Goal: Information Seeking & Learning: Learn about a topic

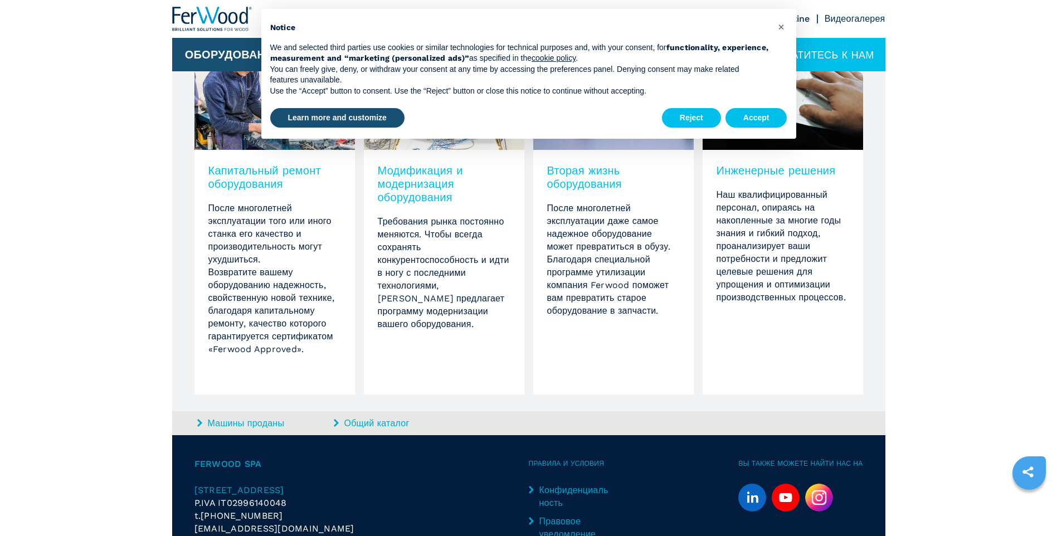
scroll to position [1213, 0]
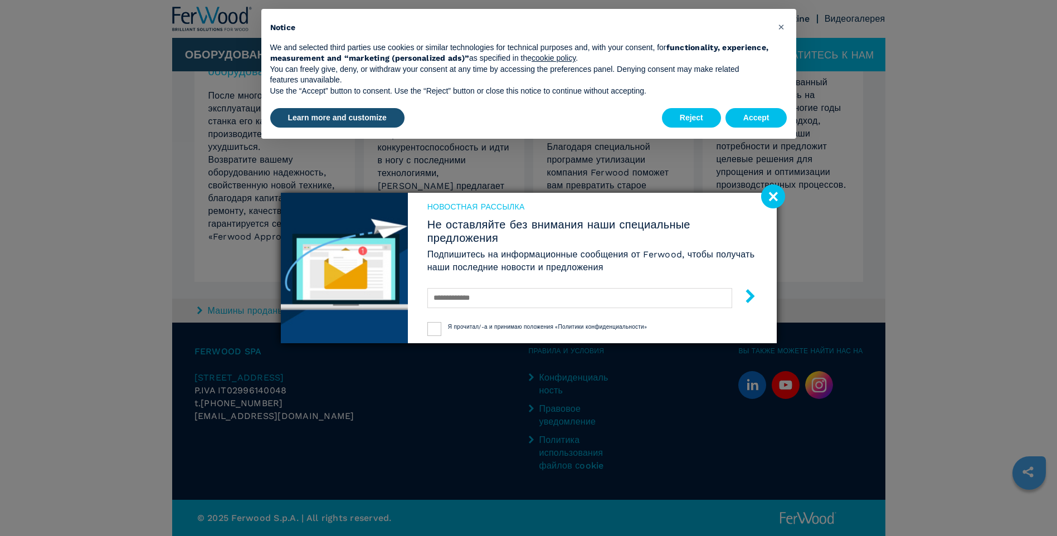
click at [767, 198] on image at bounding box center [773, 196] width 24 height 24
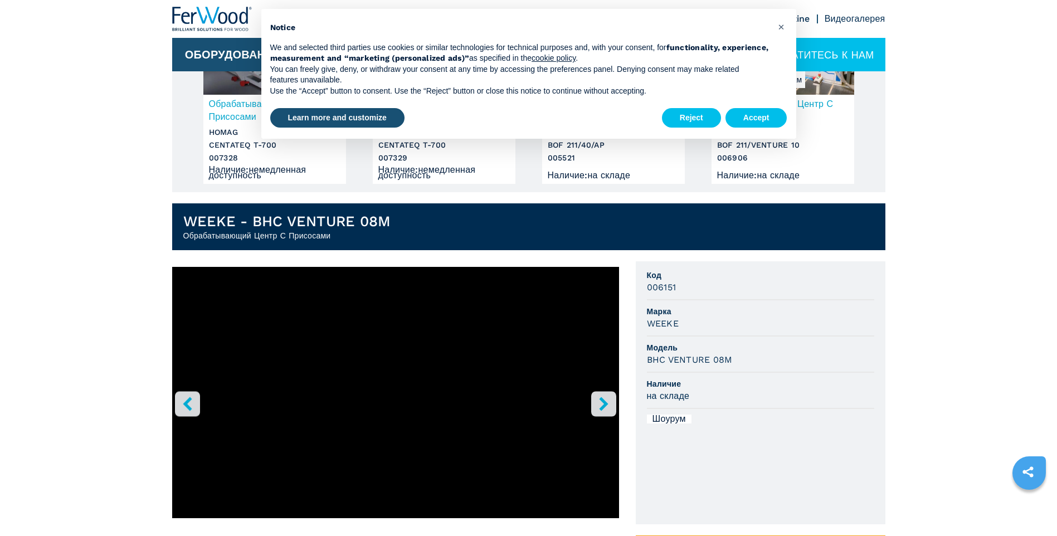
scroll to position [167, 0]
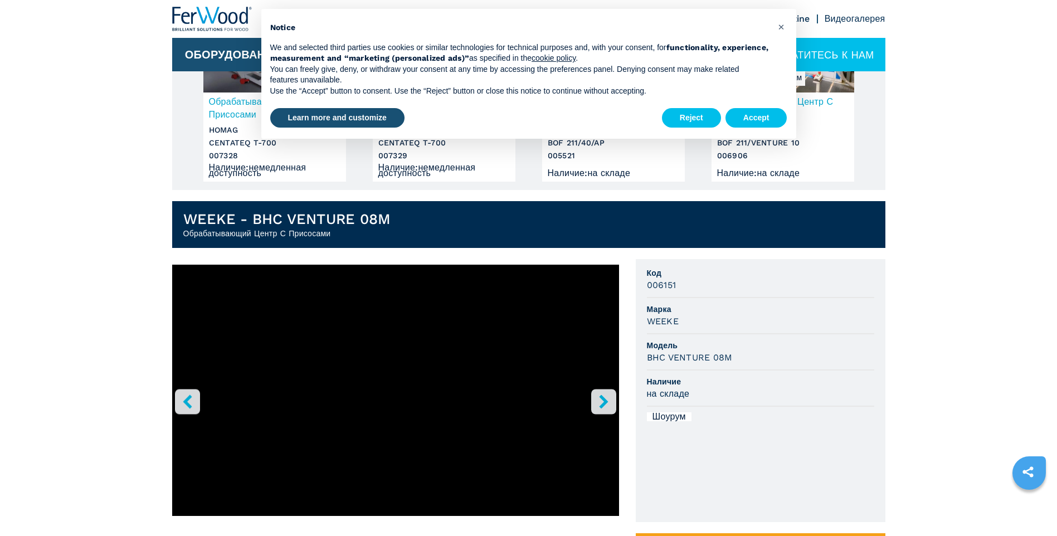
click at [614, 394] on button "right-button" at bounding box center [603, 401] width 25 height 25
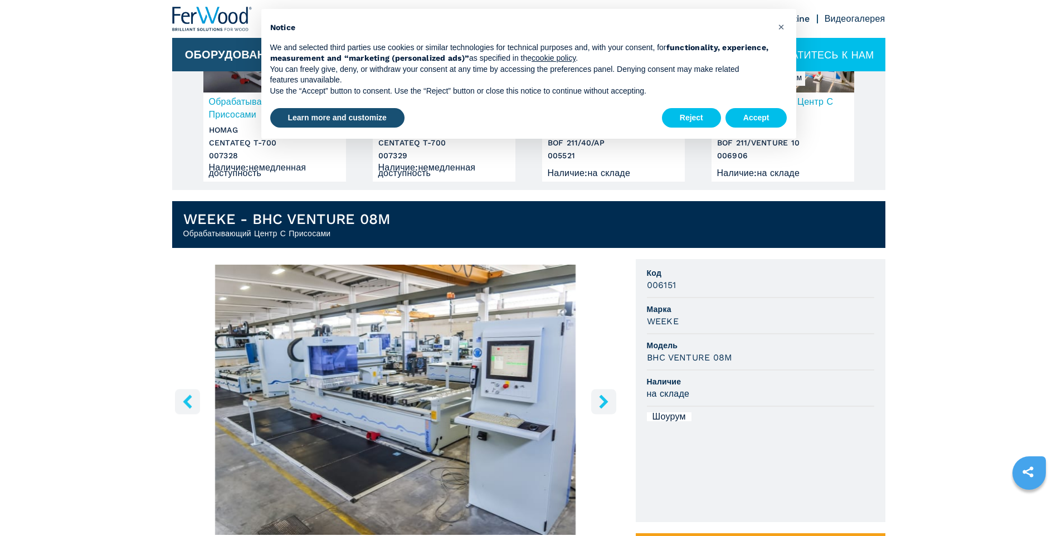
click at [605, 397] on icon "right-button" at bounding box center [604, 402] width 14 height 14
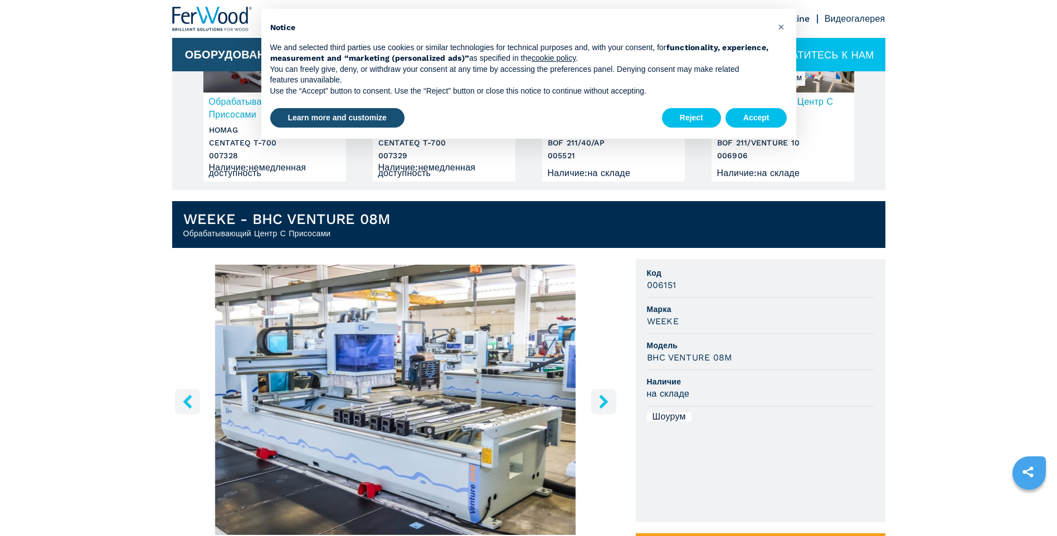
click at [605, 397] on icon "right-button" at bounding box center [604, 402] width 14 height 14
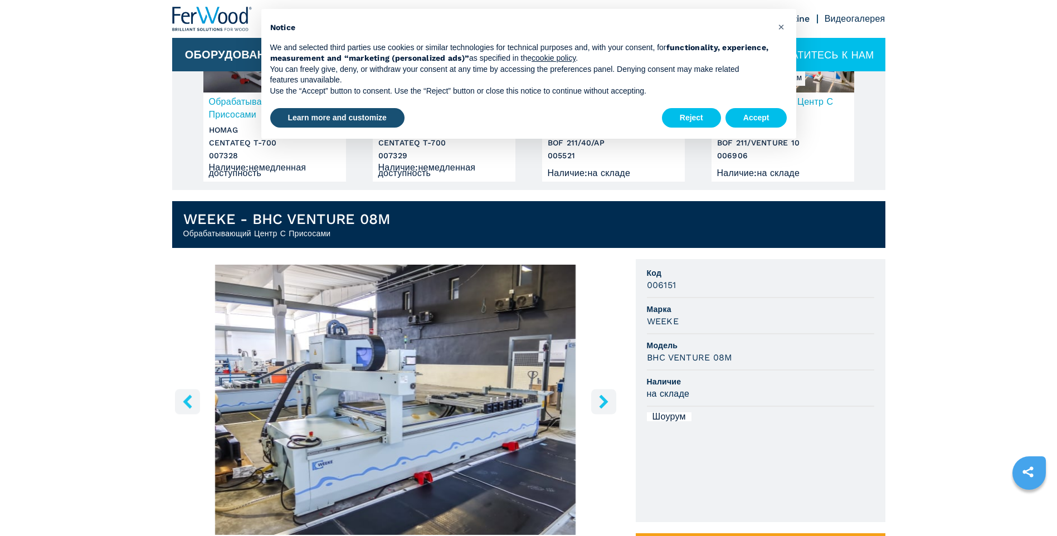
click at [605, 397] on icon "right-button" at bounding box center [604, 402] width 14 height 14
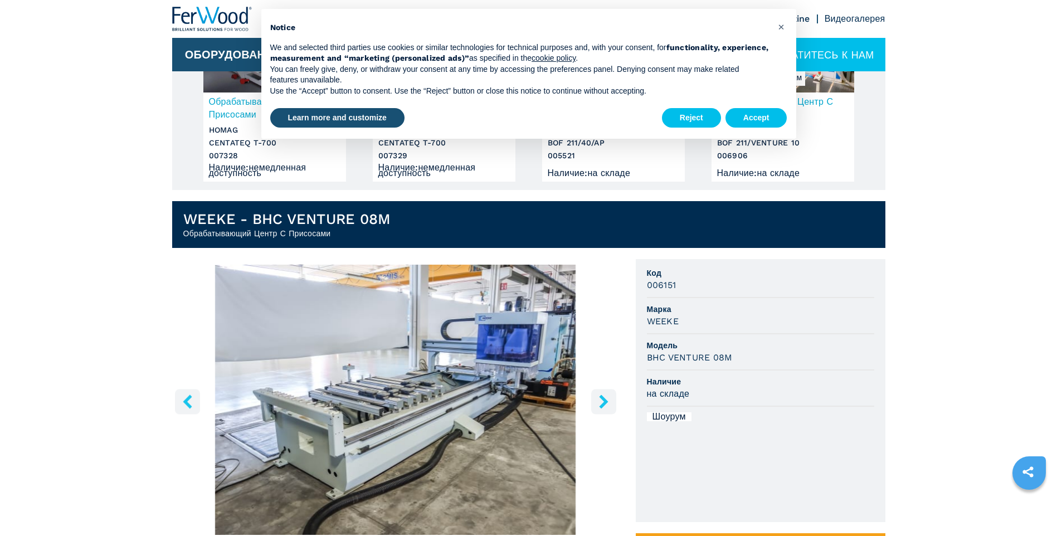
click at [605, 397] on icon "right-button" at bounding box center [604, 402] width 14 height 14
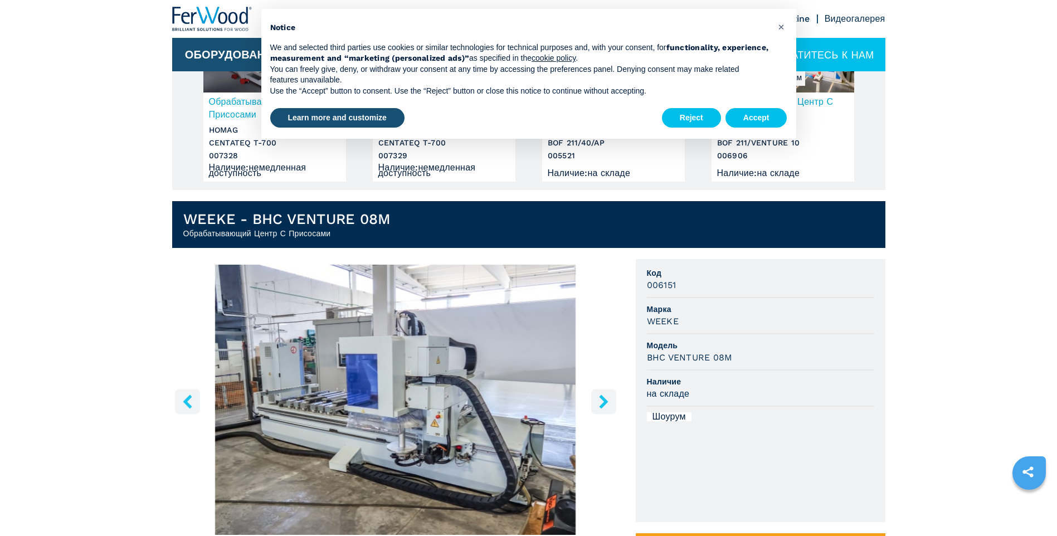
click at [605, 397] on icon "right-button" at bounding box center [604, 402] width 14 height 14
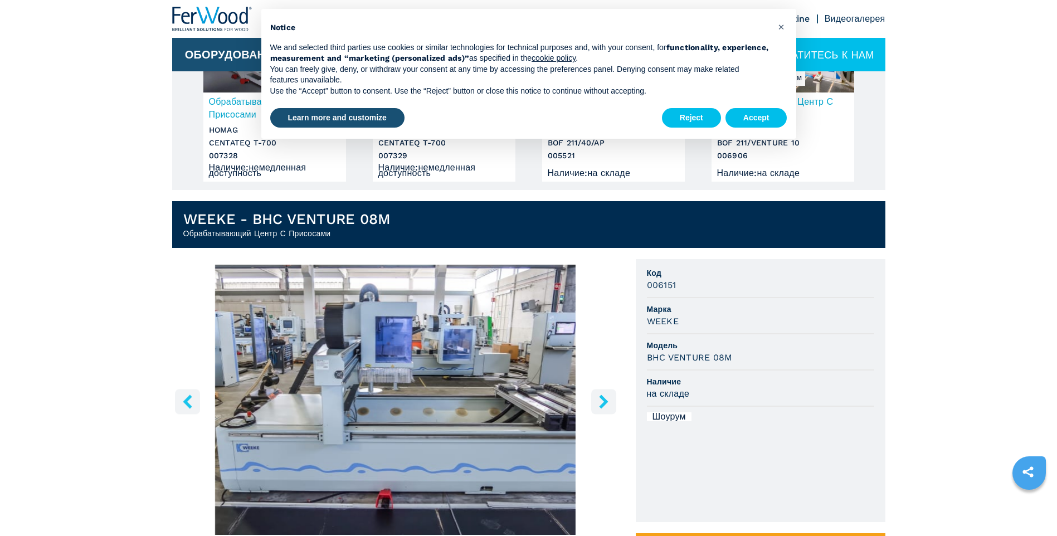
click at [605, 397] on icon "right-button" at bounding box center [604, 402] width 14 height 14
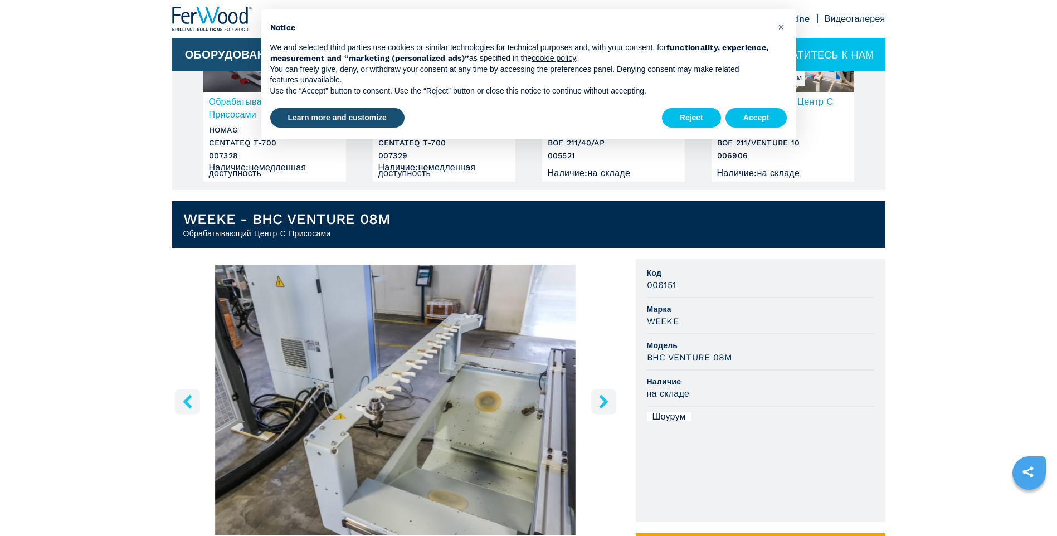
click at [757, 106] on div "Reject Accept" at bounding box center [724, 118] width 125 height 25
click at [763, 120] on button "Accept" at bounding box center [757, 118] width 62 height 20
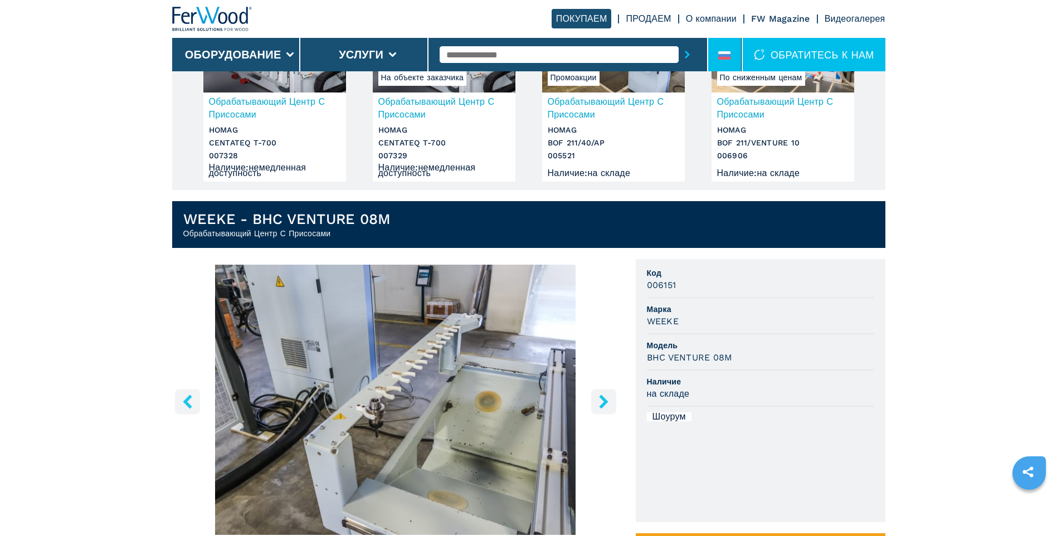
click at [729, 55] on icon at bounding box center [724, 55] width 12 height 8
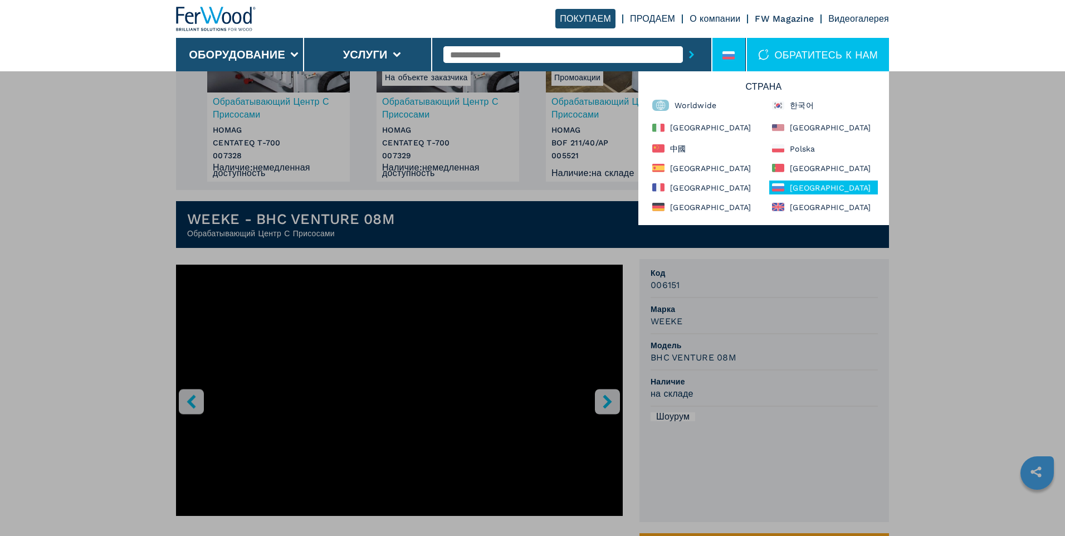
click at [989, 165] on div "Оборудование Кромкооблицовочные станки Форматно-раскроечные станки Обрабатывающ…" at bounding box center [532, 339] width 1065 height 536
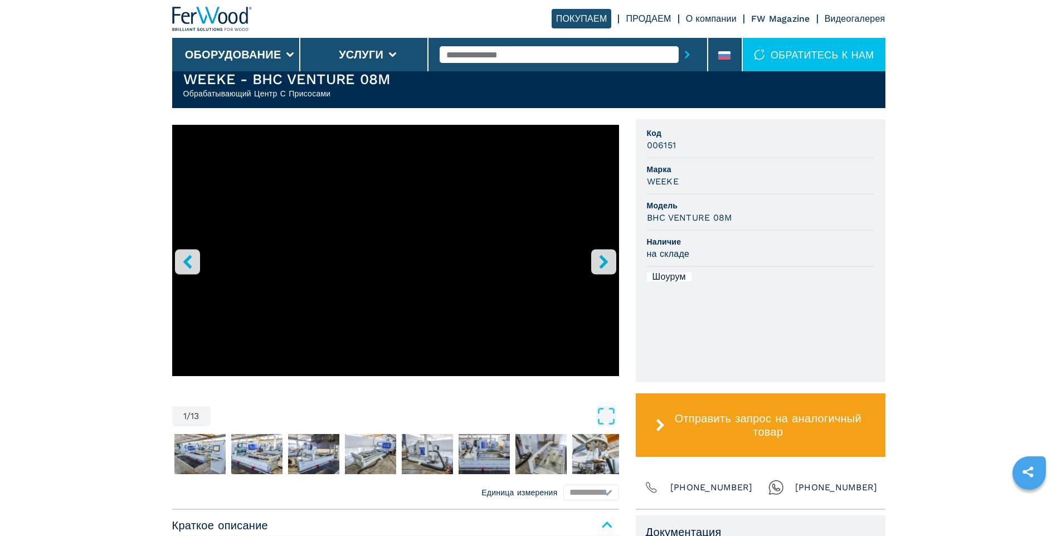
scroll to position [334, 0]
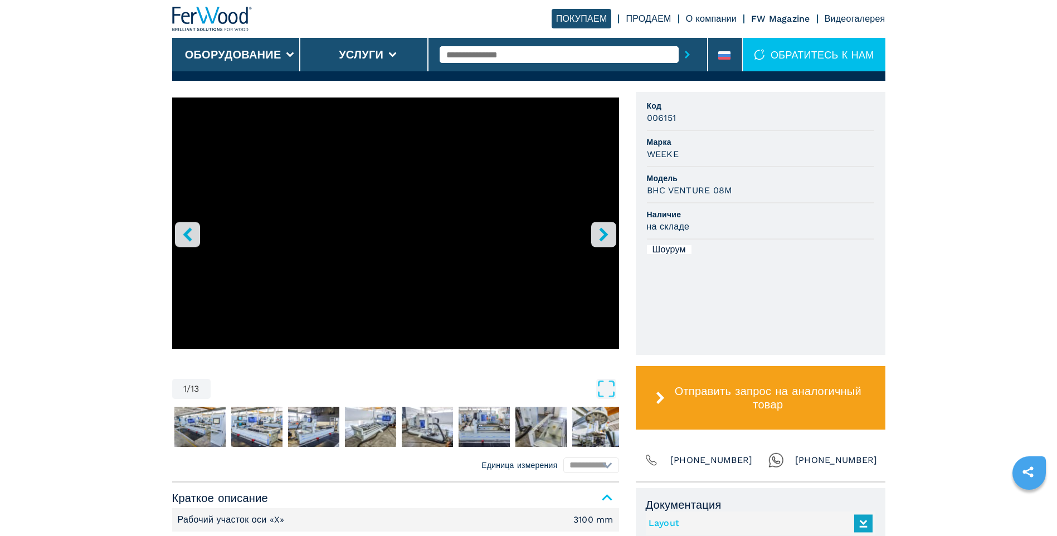
click at [612, 231] on button "right-button" at bounding box center [603, 234] width 25 height 25
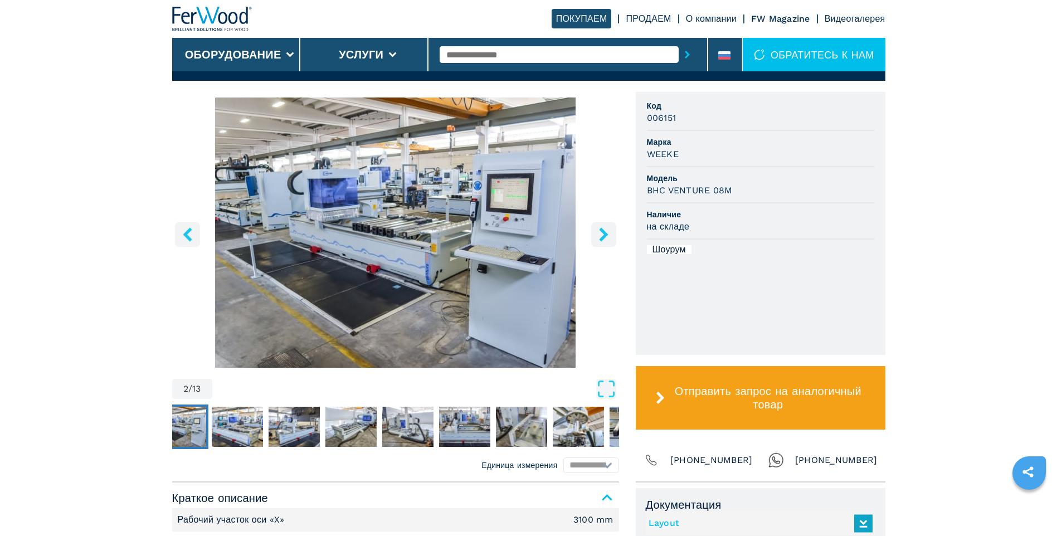
click at [612, 231] on button "right-button" at bounding box center [603, 234] width 25 height 25
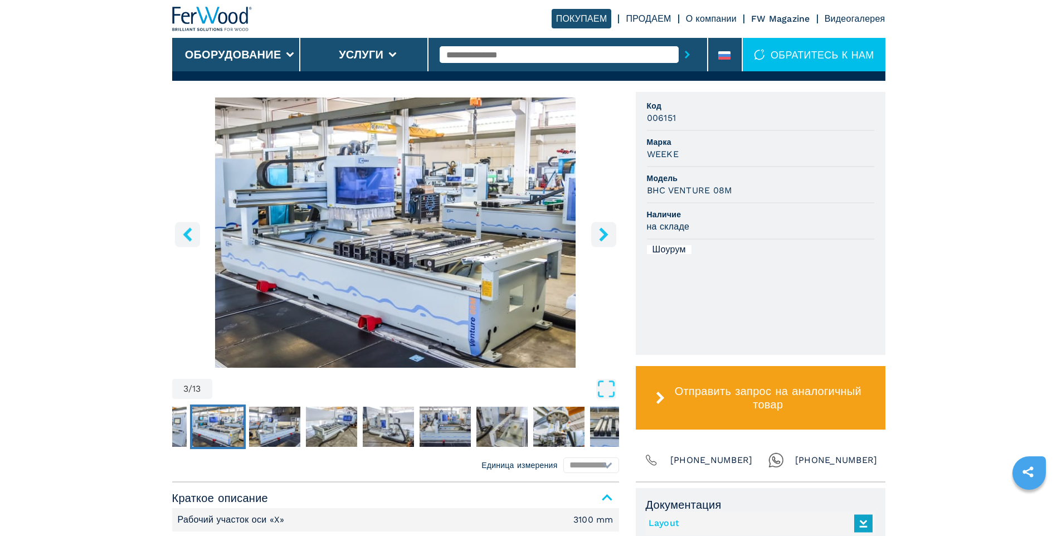
click at [612, 231] on button "right-button" at bounding box center [603, 234] width 25 height 25
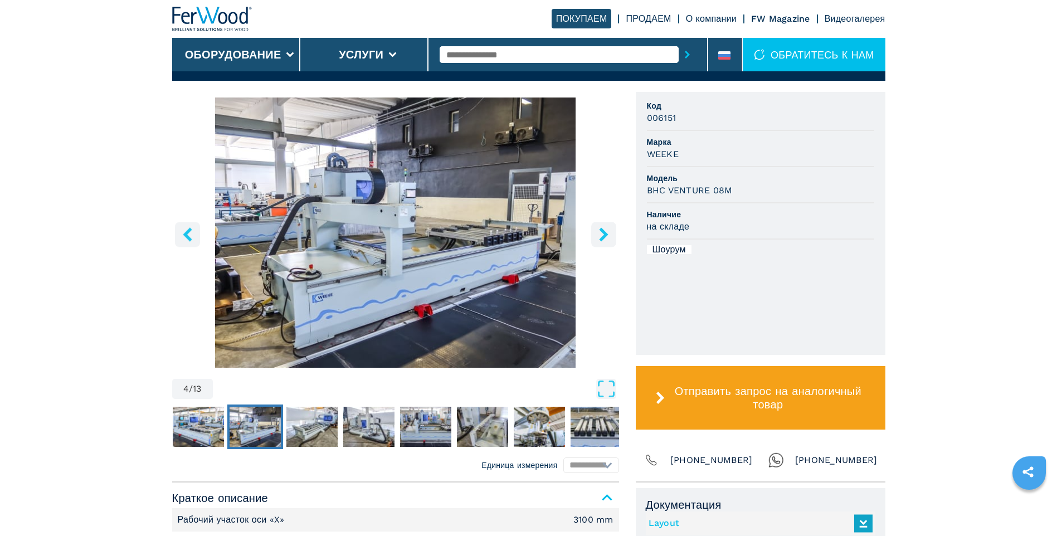
click at [611, 232] on button "right-button" at bounding box center [603, 234] width 25 height 25
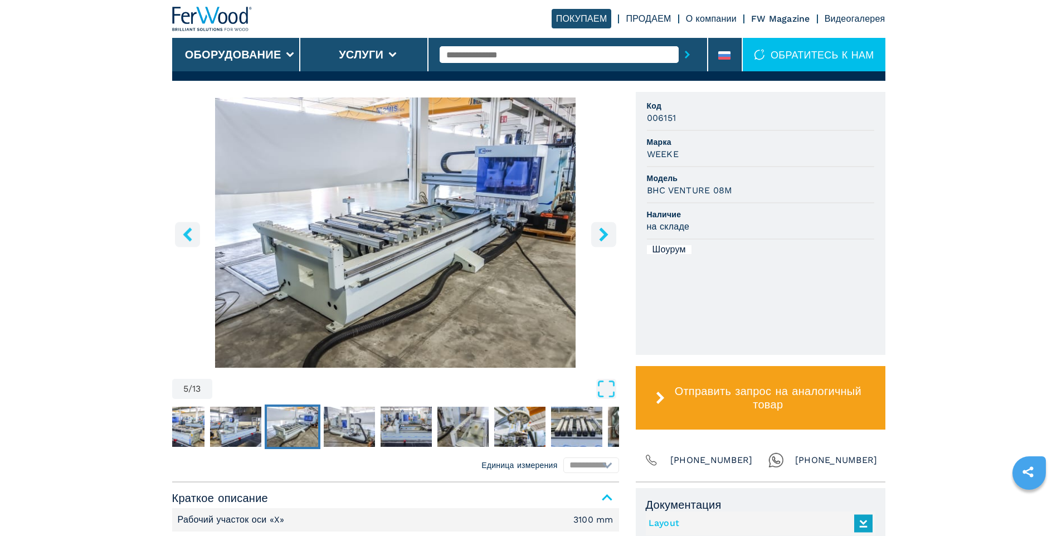
click at [611, 232] on button "right-button" at bounding box center [603, 234] width 25 height 25
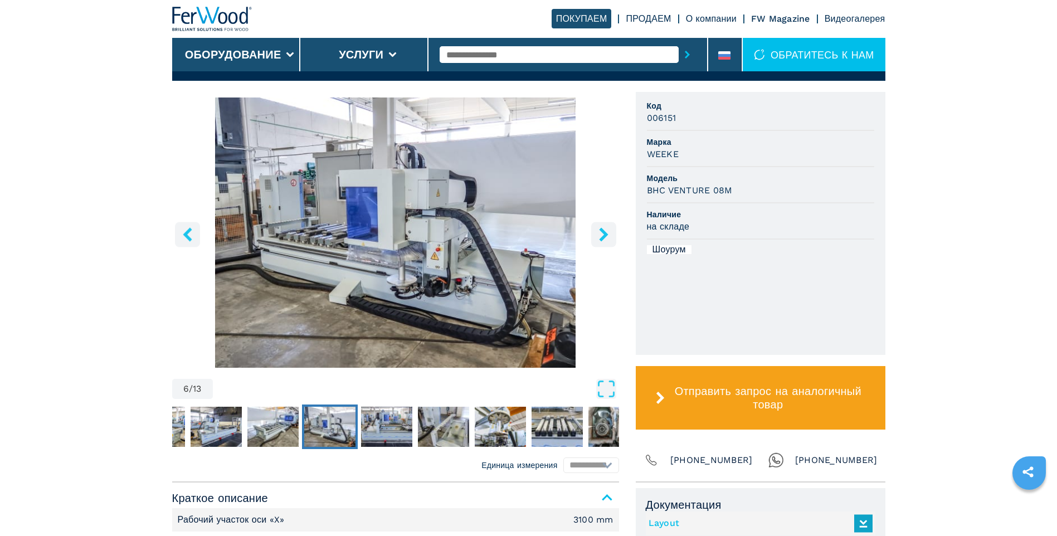
click at [611, 233] on button "right-button" at bounding box center [603, 234] width 25 height 25
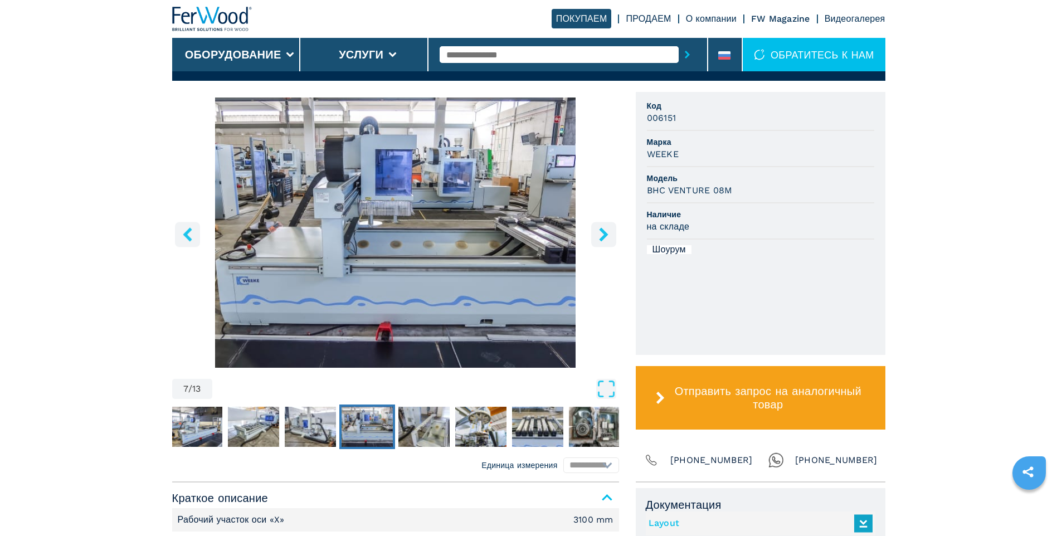
click at [611, 233] on button "right-button" at bounding box center [603, 234] width 25 height 25
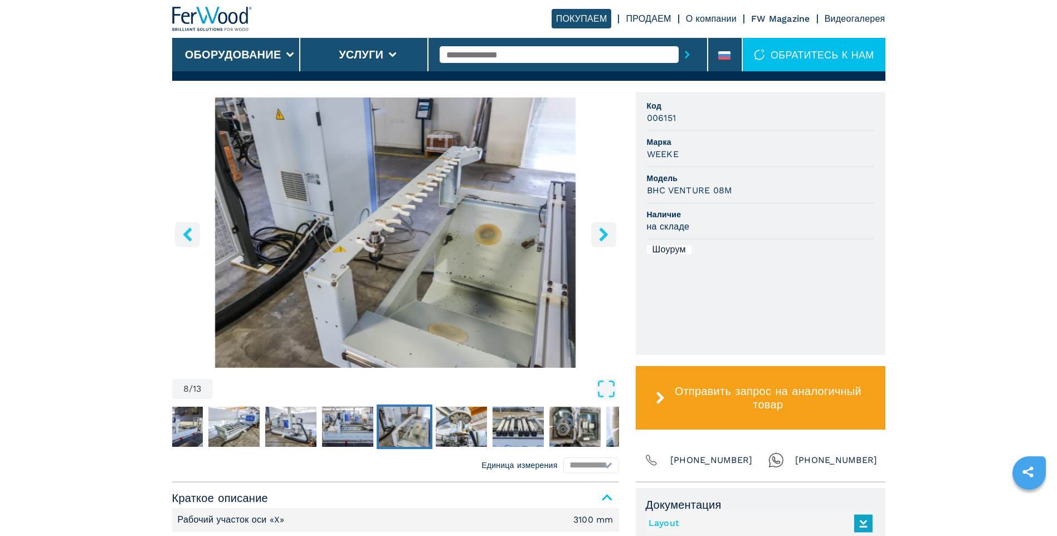
click at [611, 233] on button "right-button" at bounding box center [603, 234] width 25 height 25
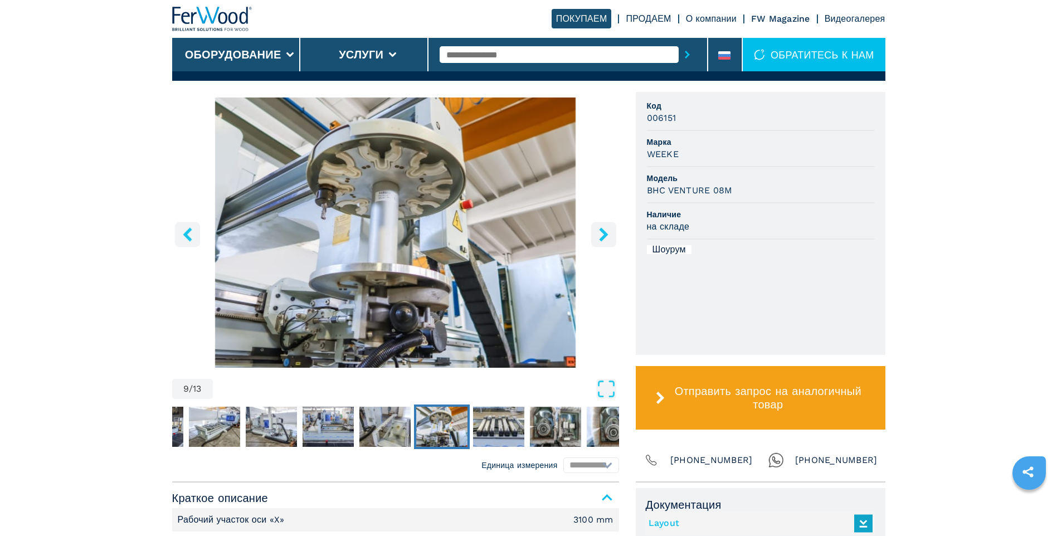
click at [611, 233] on button "right-button" at bounding box center [603, 234] width 25 height 25
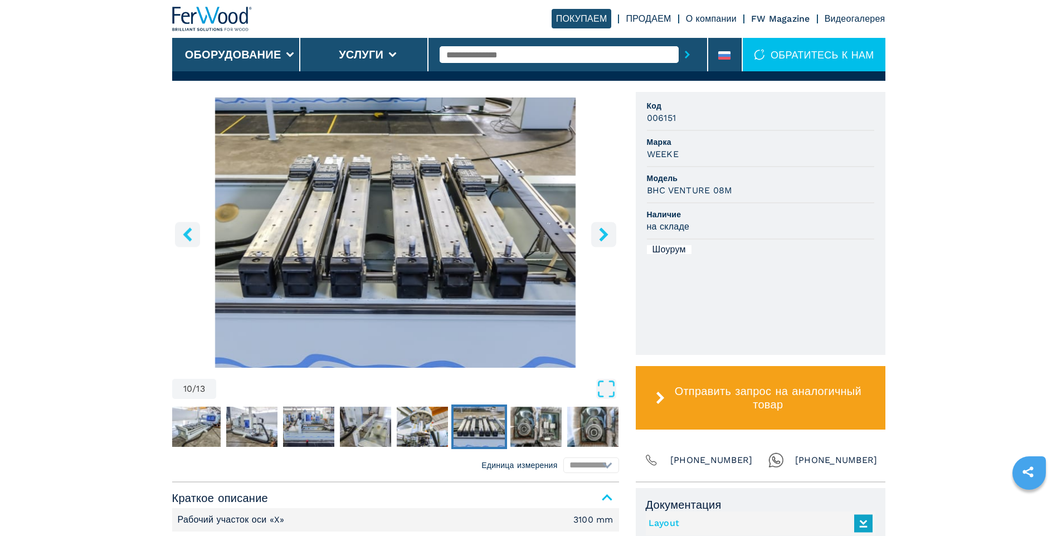
click at [610, 233] on icon "right-button" at bounding box center [604, 234] width 14 height 14
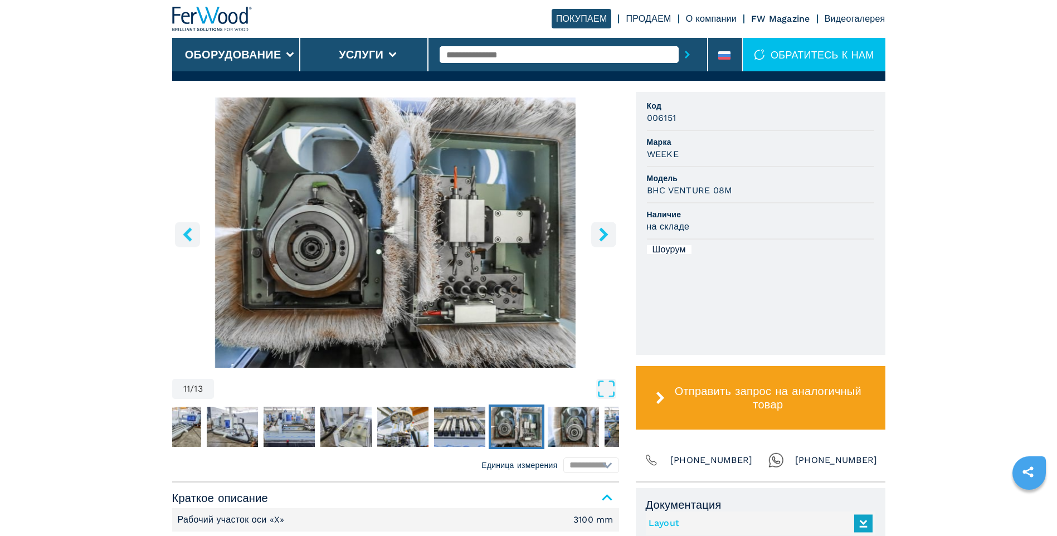
click at [610, 233] on icon "right-button" at bounding box center [604, 234] width 14 height 14
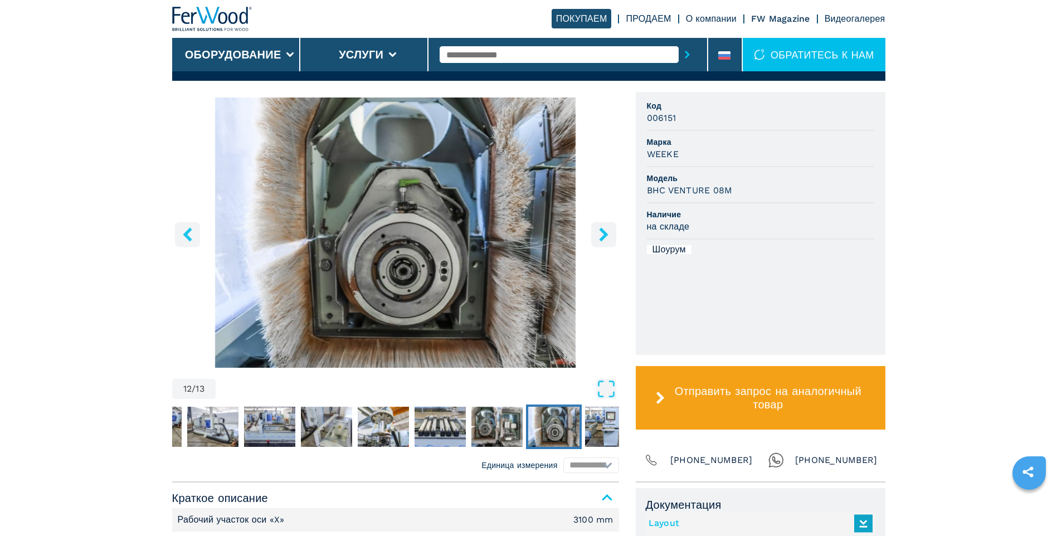
click at [610, 233] on icon "right-button" at bounding box center [604, 234] width 14 height 14
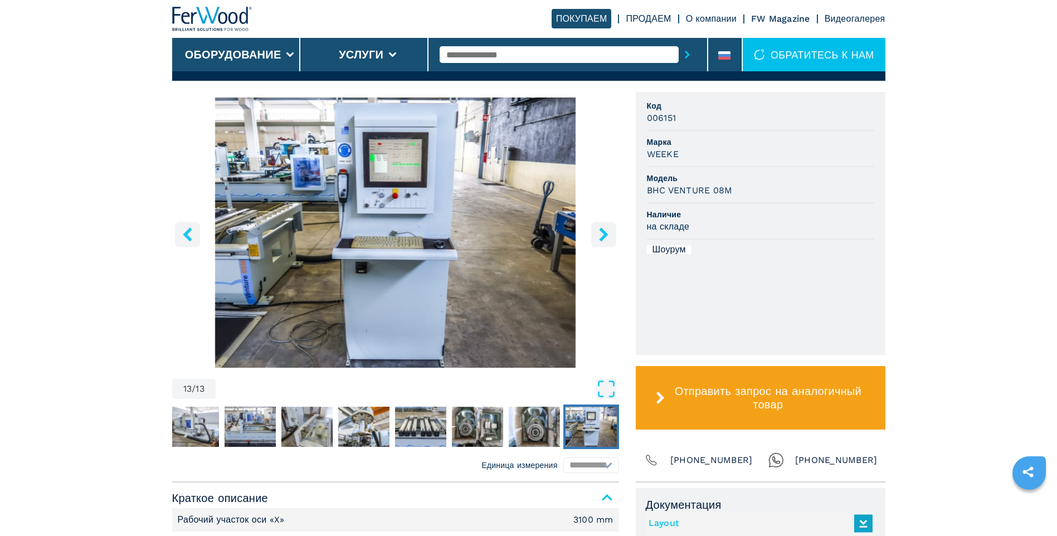
click at [607, 235] on icon "right-button" at bounding box center [603, 234] width 9 height 14
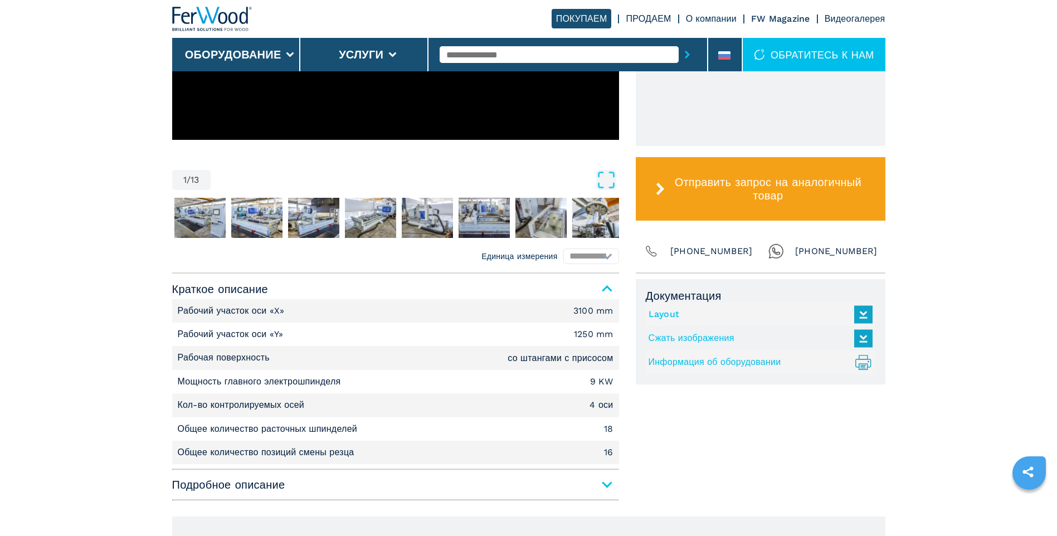
scroll to position [669, 0]
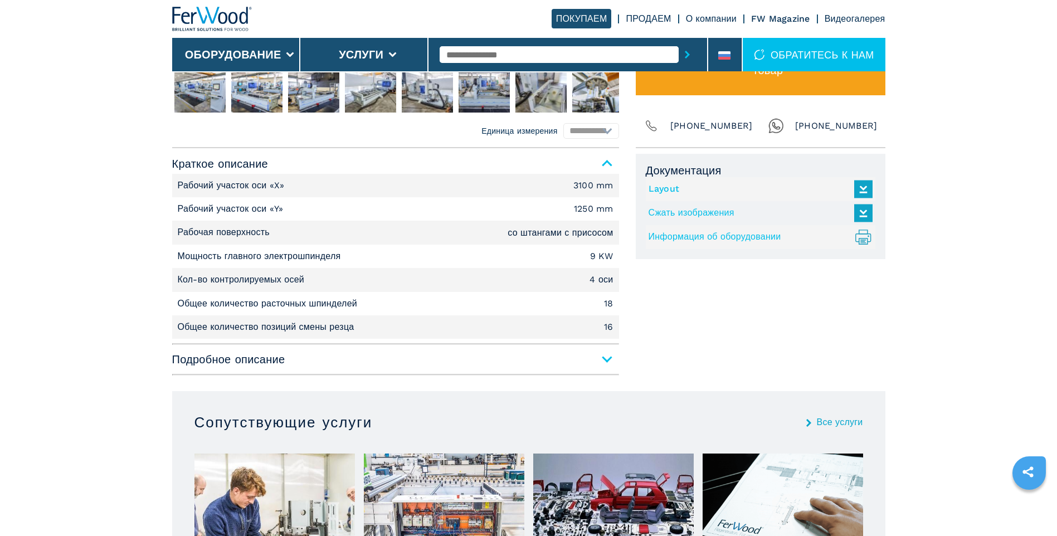
click at [619, 356] on div "**********" at bounding box center [528, 264] width 713 height 232
click at [611, 356] on span "Подробное описание" at bounding box center [395, 359] width 447 height 20
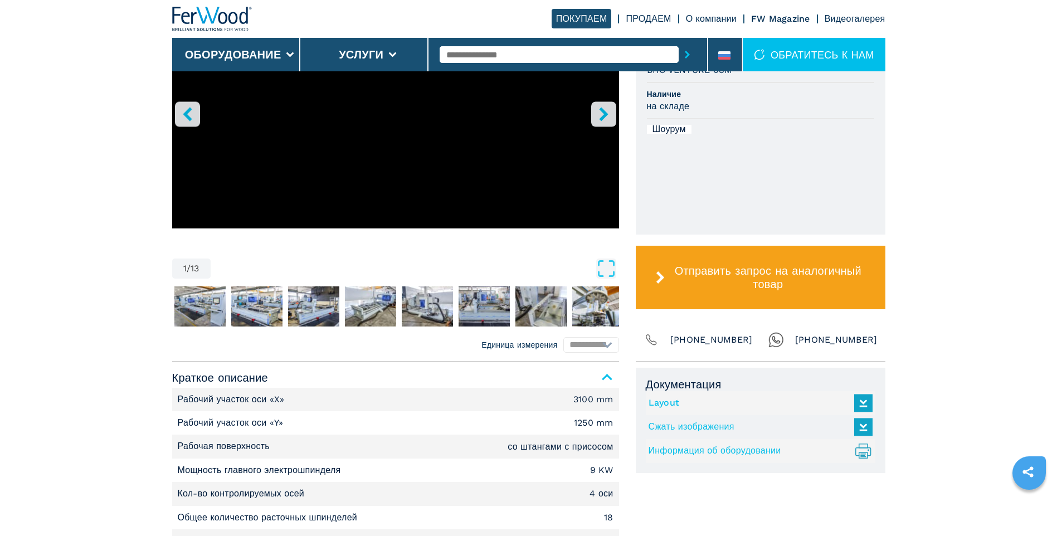
scroll to position [502, 0]
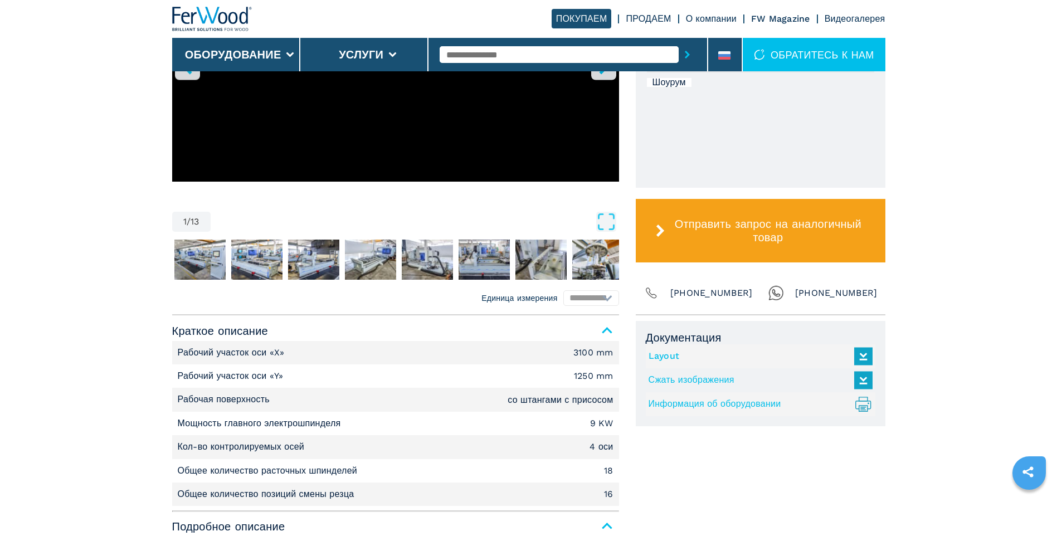
click at [609, 332] on span "Краткое описание" at bounding box center [395, 331] width 447 height 20
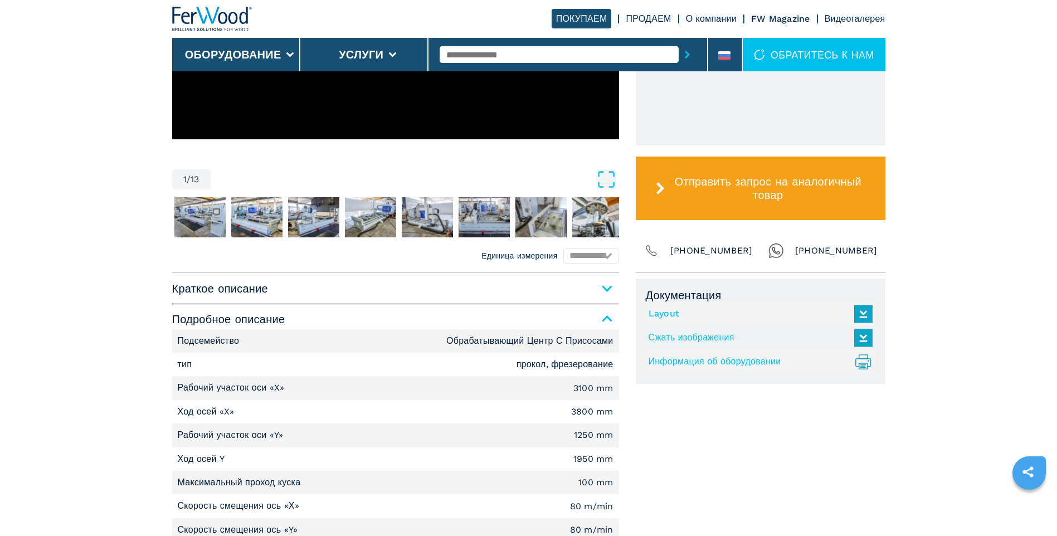
scroll to position [279, 0]
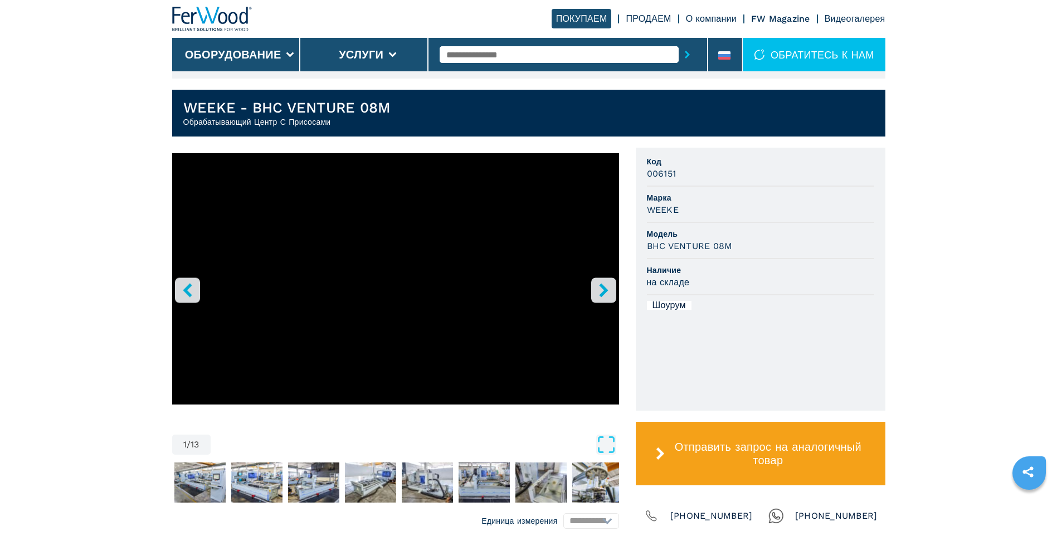
click at [668, 306] on div "Шоурум" at bounding box center [669, 305] width 45 height 9
